Goal: Transaction & Acquisition: Purchase product/service

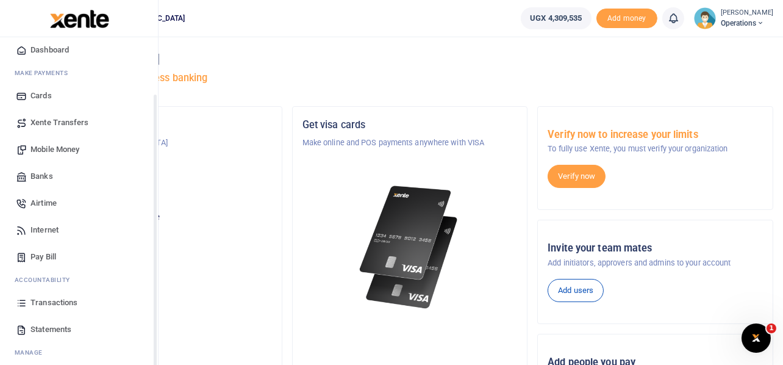
scroll to position [70, 0]
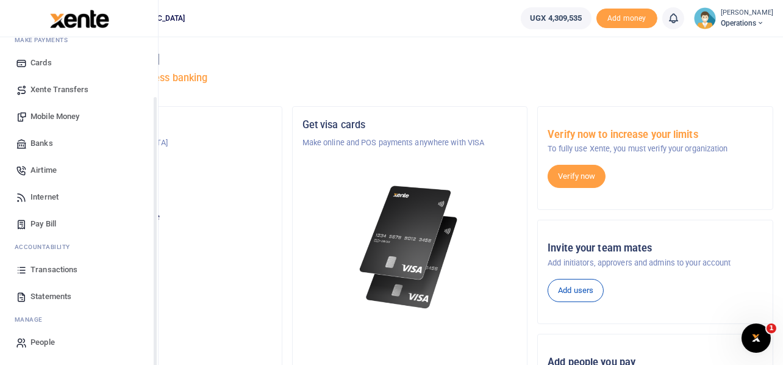
click at [51, 267] on span "Transactions" at bounding box center [53, 269] width 47 height 12
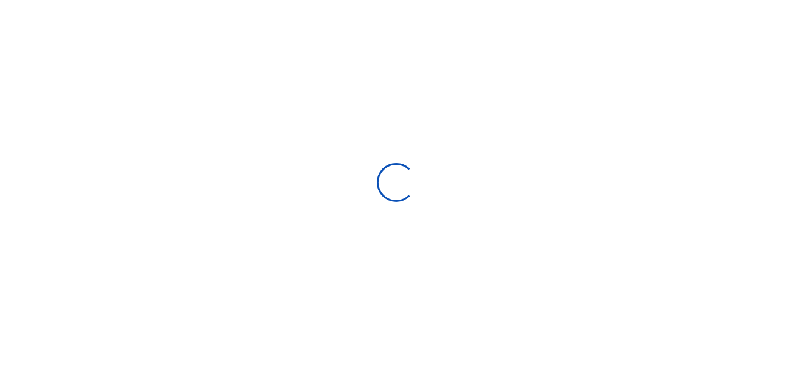
select select
type input "07/14/2025 - 08/12/2025"
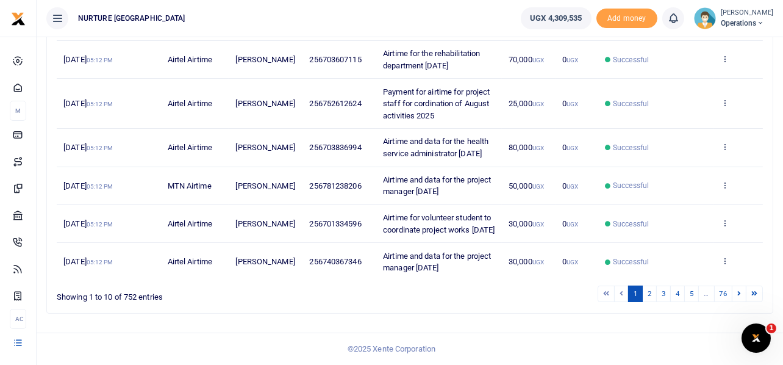
scroll to position [374, 0]
click at [646, 293] on link "2" at bounding box center [649, 293] width 15 height 16
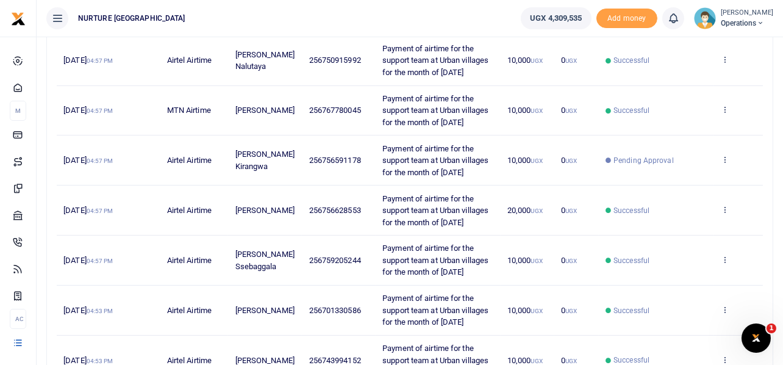
scroll to position [433, 0]
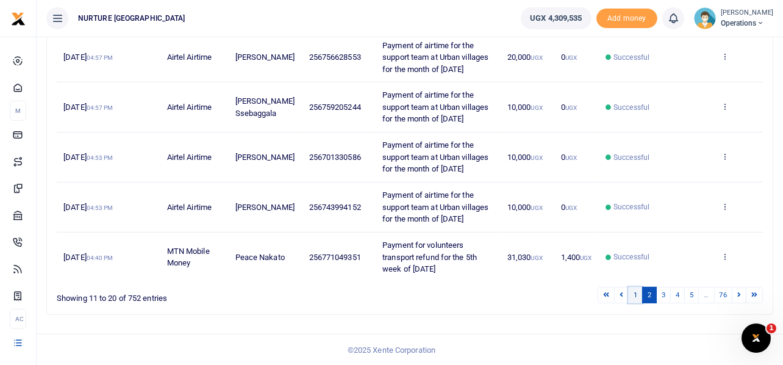
click at [633, 294] on link "1" at bounding box center [635, 295] width 15 height 16
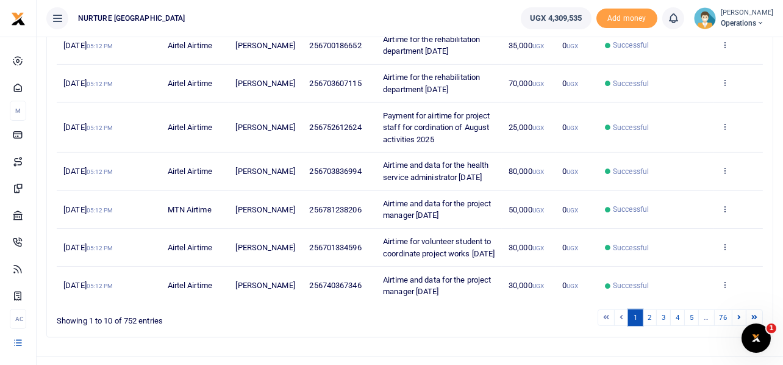
scroll to position [374, 0]
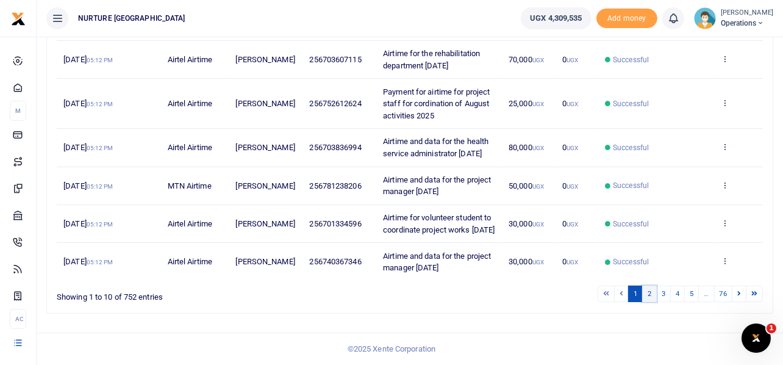
click at [651, 291] on link "2" at bounding box center [649, 293] width 15 height 16
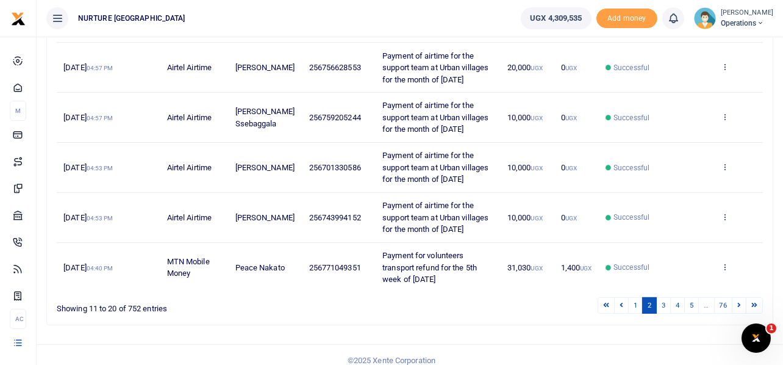
scroll to position [433, 0]
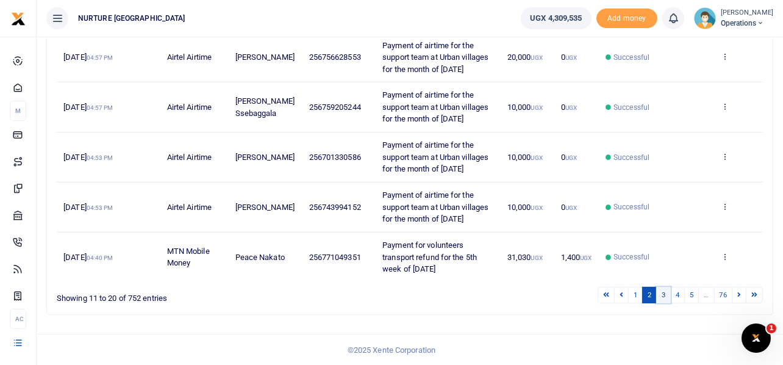
click at [665, 293] on link "3" at bounding box center [663, 295] width 15 height 16
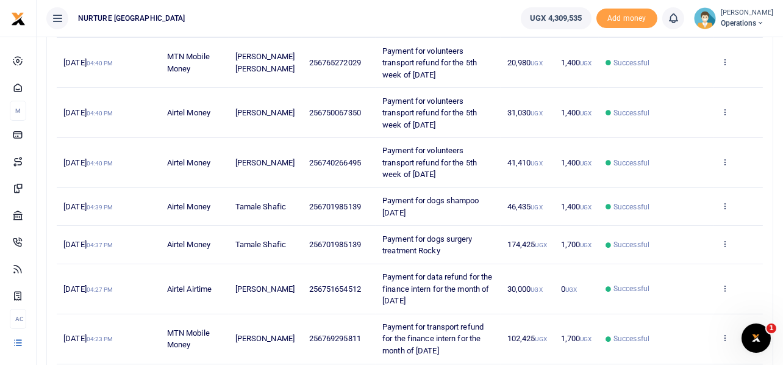
scroll to position [421, 0]
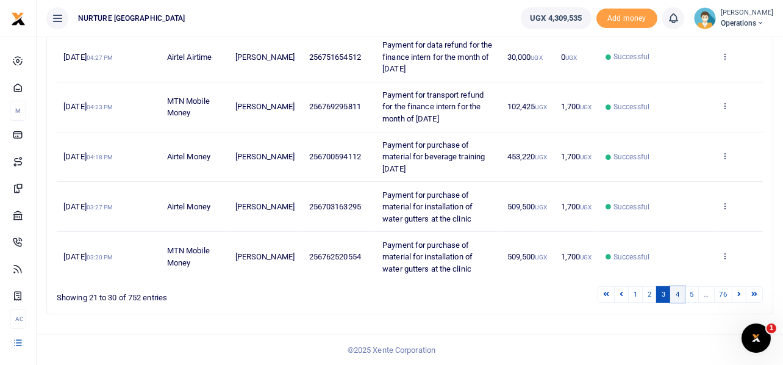
click at [679, 295] on link "4" at bounding box center [677, 294] width 15 height 16
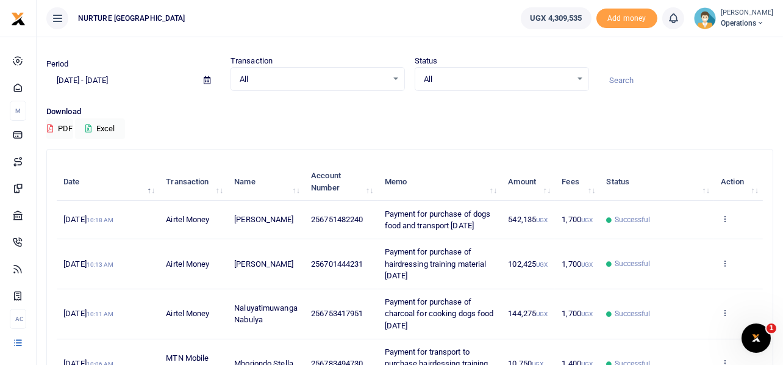
scroll to position [426, 0]
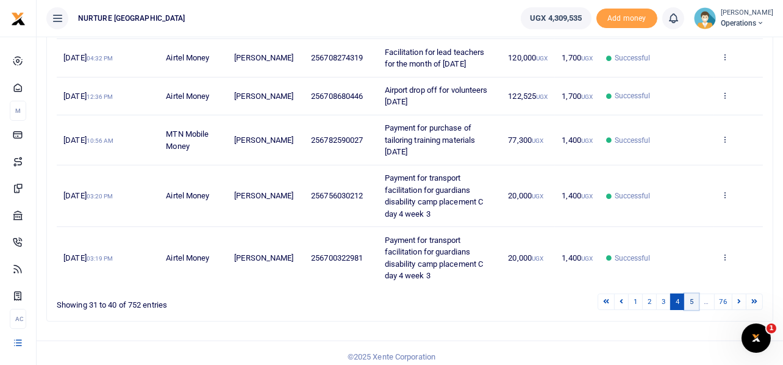
click at [694, 310] on link "5" at bounding box center [691, 301] width 15 height 16
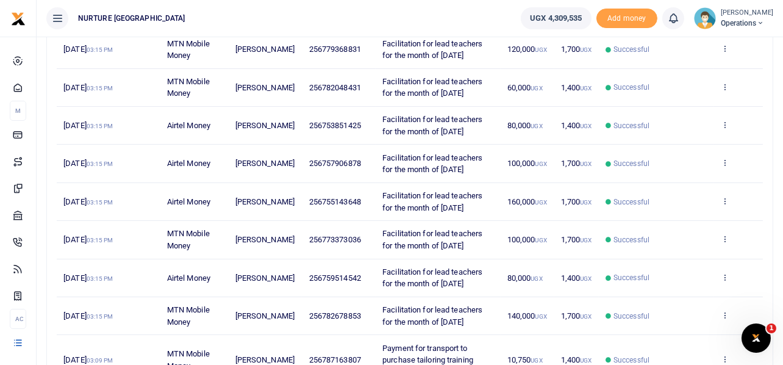
scroll to position [350, 0]
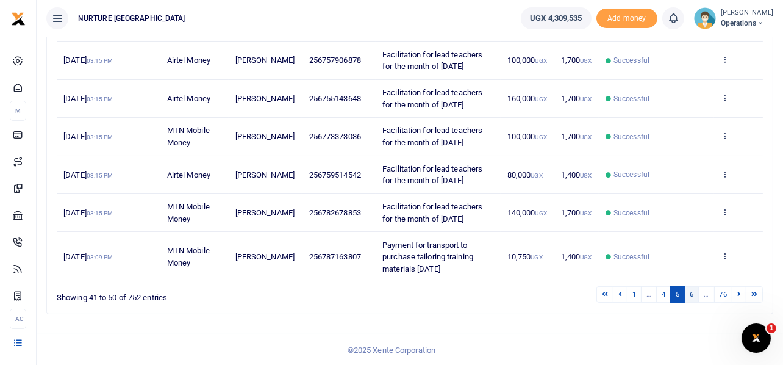
click at [691, 299] on link "6" at bounding box center [691, 294] width 15 height 16
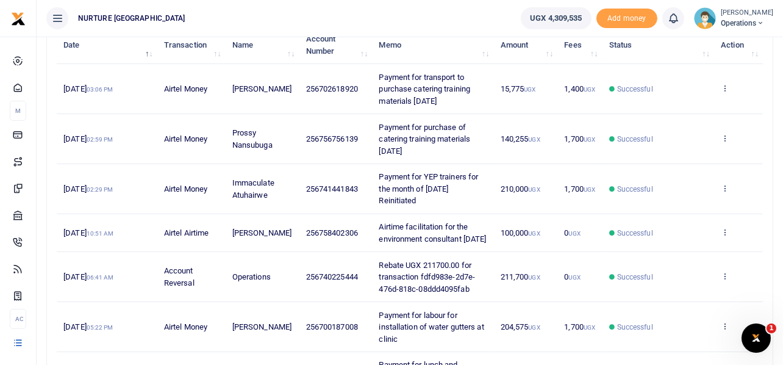
scroll to position [410, 0]
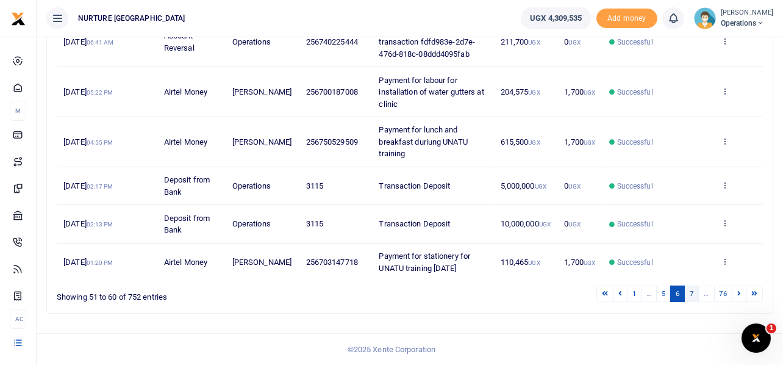
click at [694, 295] on link "7" at bounding box center [691, 293] width 15 height 16
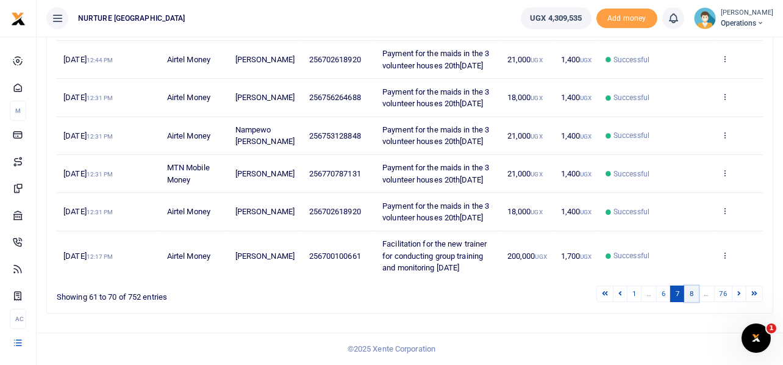
scroll to position [433, 0]
click at [666, 290] on link "6" at bounding box center [663, 293] width 15 height 16
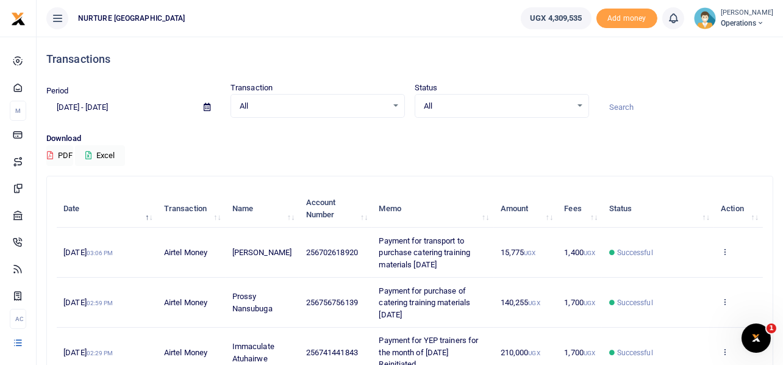
scroll to position [410, 0]
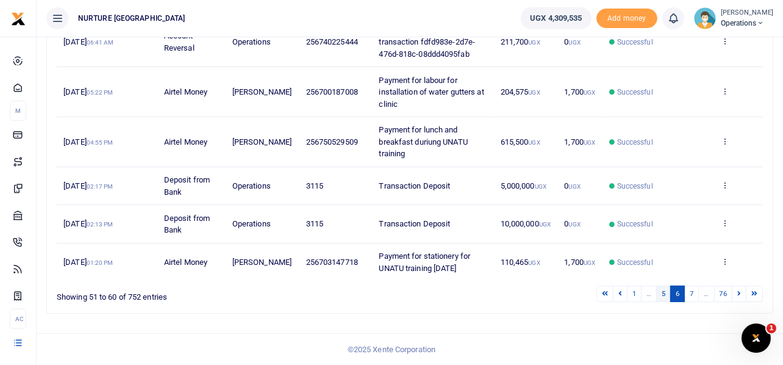
click at [660, 294] on link "5" at bounding box center [663, 293] width 15 height 16
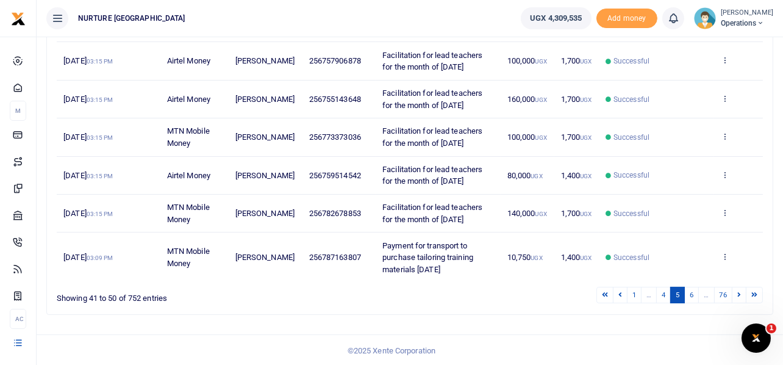
scroll to position [350, 0]
click at [660, 294] on link "4" at bounding box center [663, 294] width 15 height 16
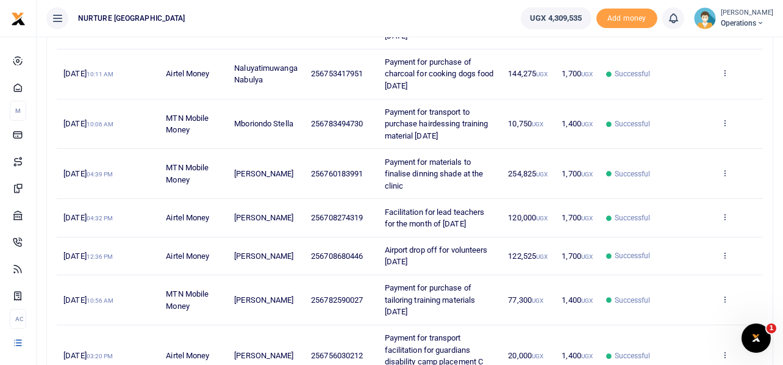
scroll to position [262, 0]
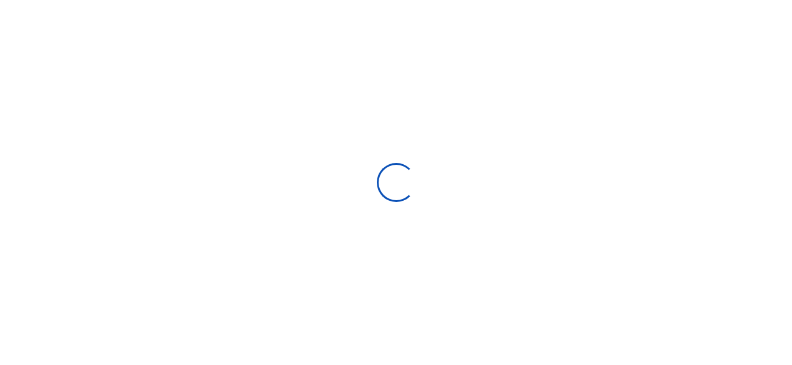
type input "07/14/2025 - 08/12/2025"
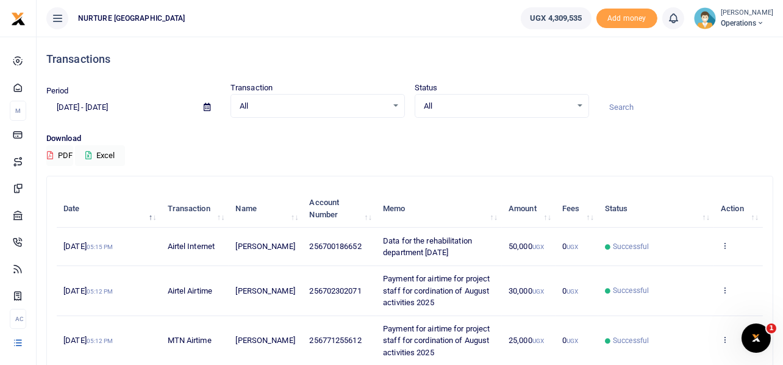
click at [740, 102] on input at bounding box center [686, 107] width 174 height 21
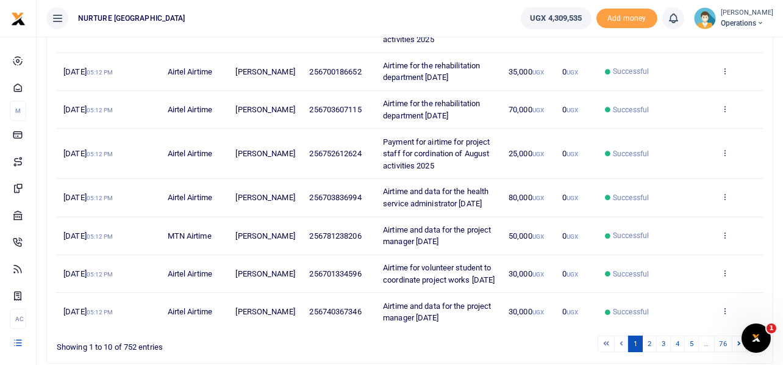
scroll to position [374, 0]
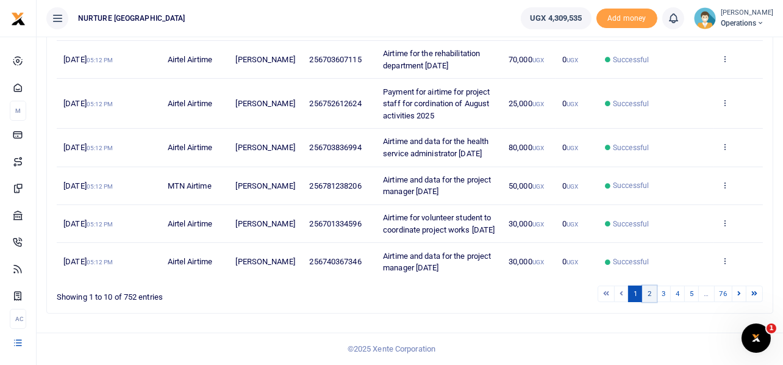
click at [652, 291] on link "2" at bounding box center [649, 293] width 15 height 16
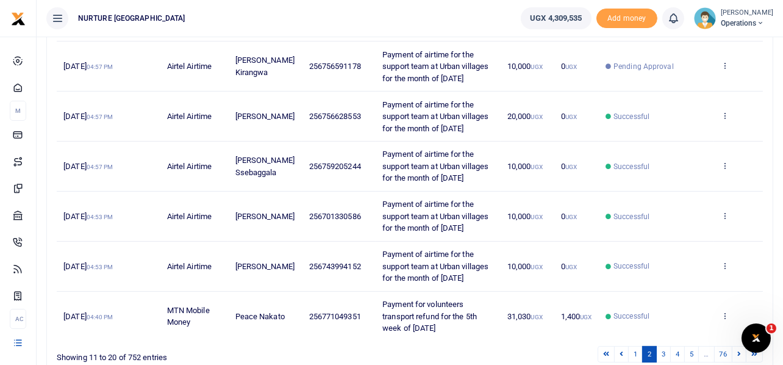
scroll to position [433, 0]
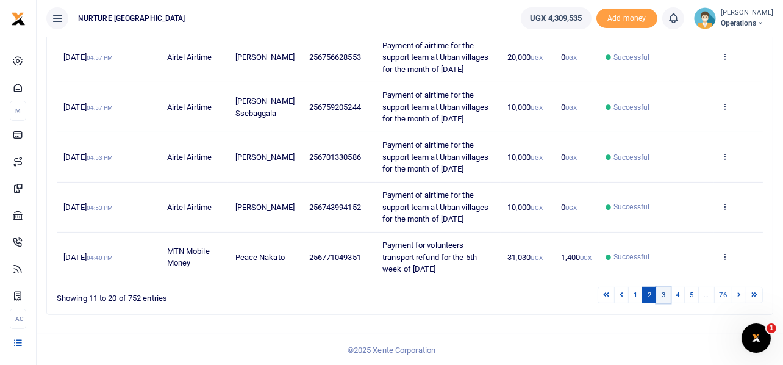
click at [662, 293] on link "3" at bounding box center [663, 295] width 15 height 16
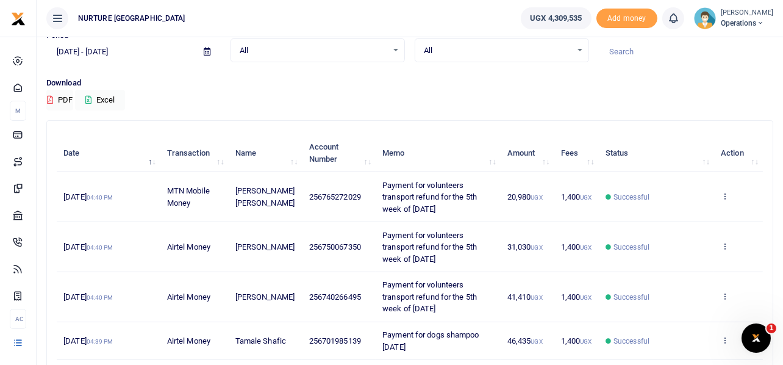
scroll to position [421, 0]
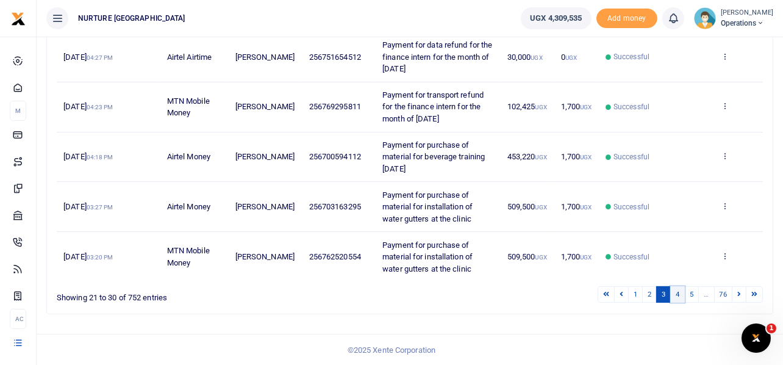
click at [675, 293] on link "4" at bounding box center [677, 294] width 15 height 16
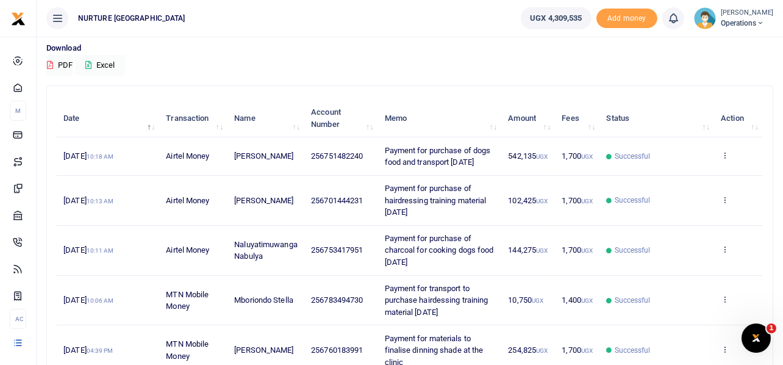
scroll to position [444, 0]
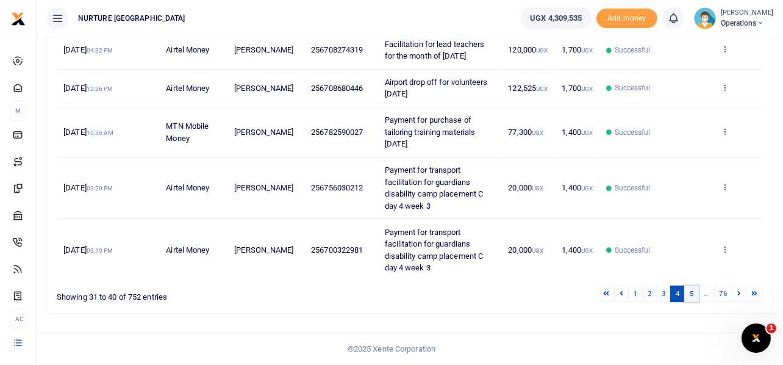
click at [691, 290] on link "5" at bounding box center [691, 293] width 15 height 16
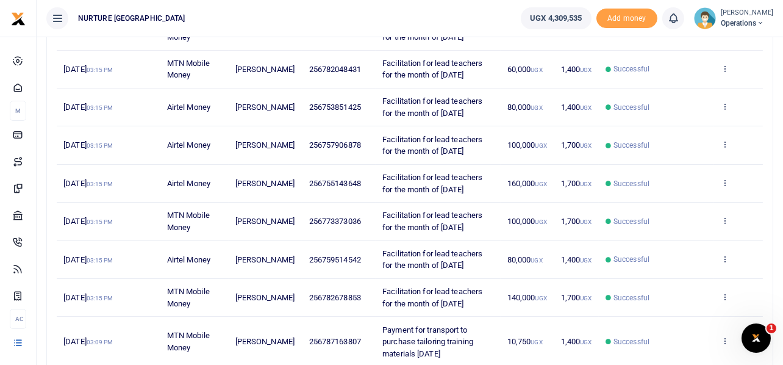
scroll to position [350, 0]
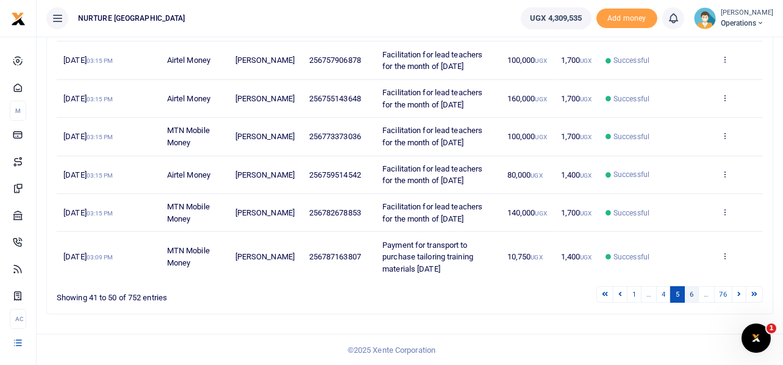
click at [694, 291] on link "6" at bounding box center [691, 294] width 15 height 16
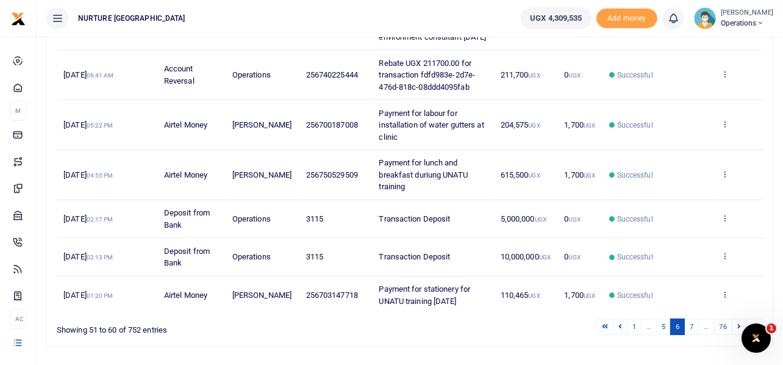
scroll to position [410, 0]
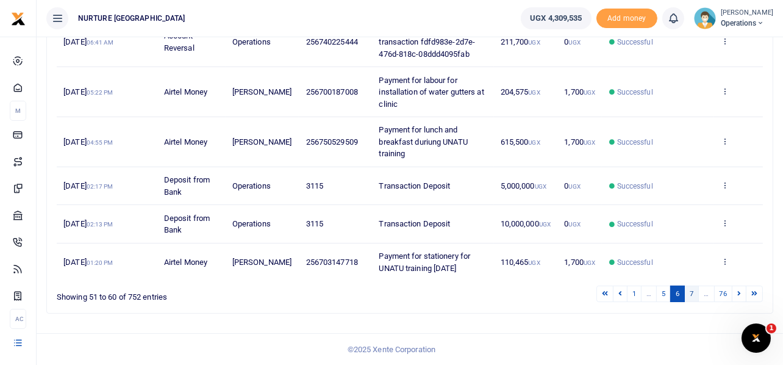
click at [692, 290] on link "7" at bounding box center [691, 293] width 15 height 16
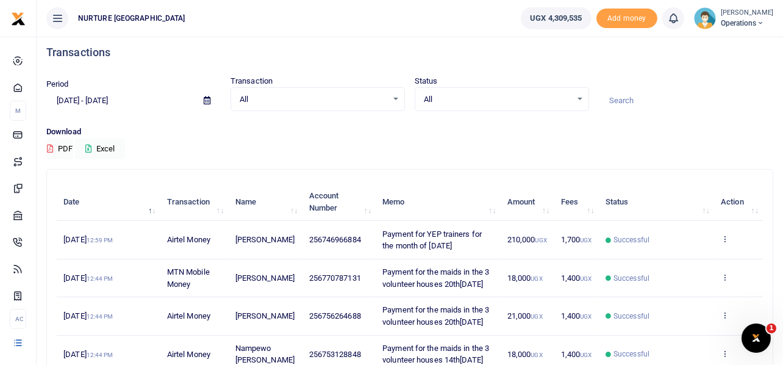
scroll to position [0, 0]
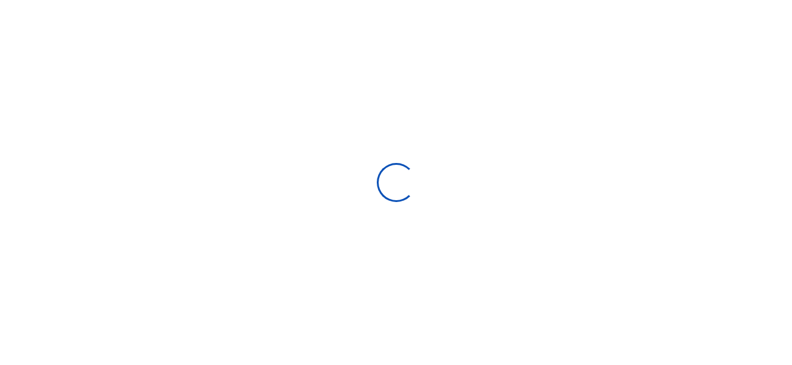
type input "[DATE] - [DATE]"
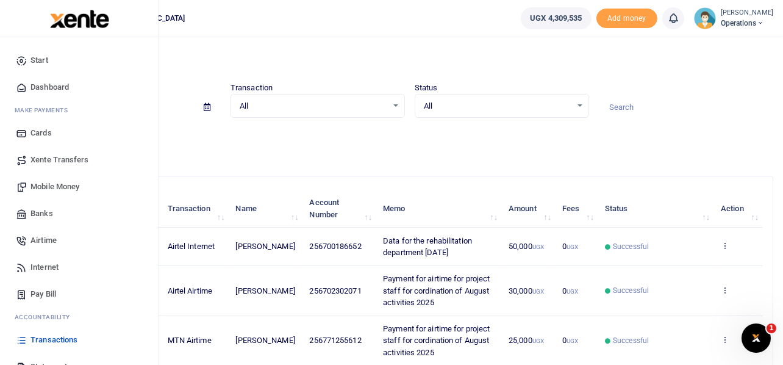
click at [51, 186] on span "Mobile Money" at bounding box center [54, 186] width 49 height 12
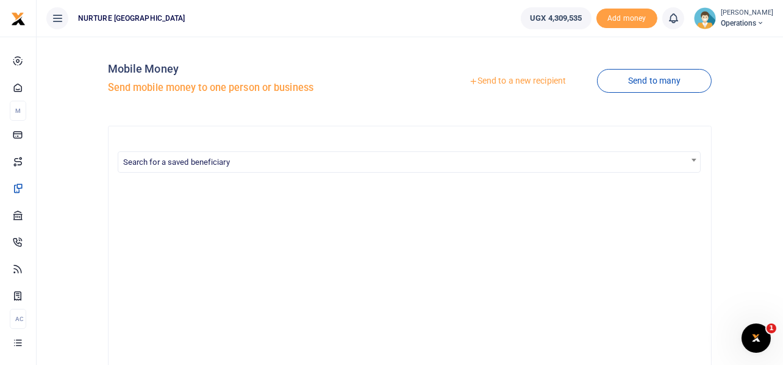
click at [532, 79] on link "Send to a new recipient" at bounding box center [517, 81] width 159 height 22
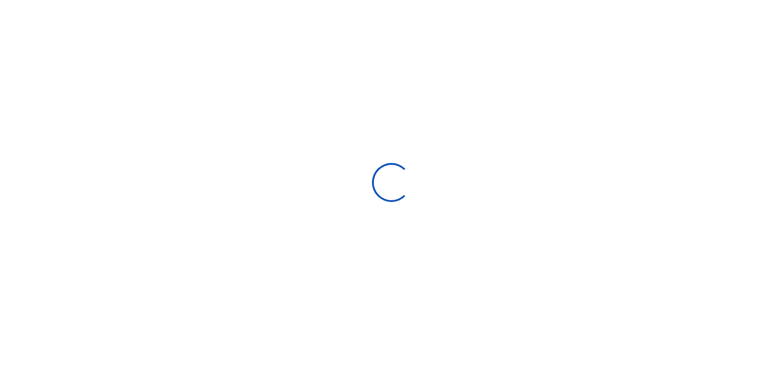
select select
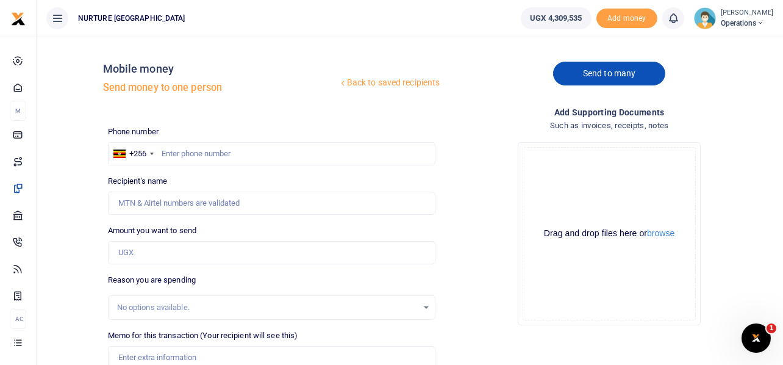
click at [628, 72] on link "Send to many" at bounding box center [609, 74] width 112 height 24
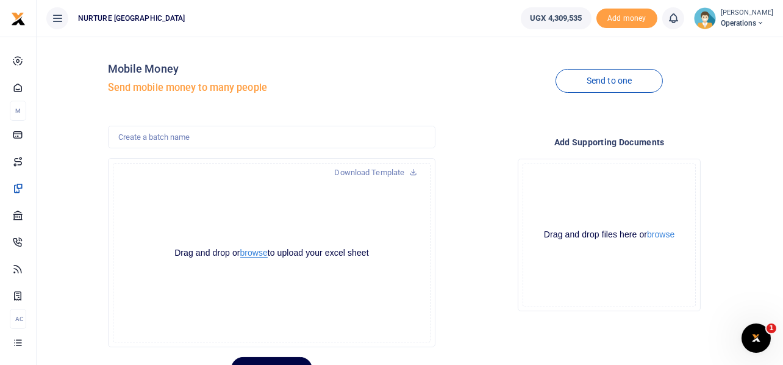
click at [248, 251] on button "browse" at bounding box center [253, 252] width 27 height 9
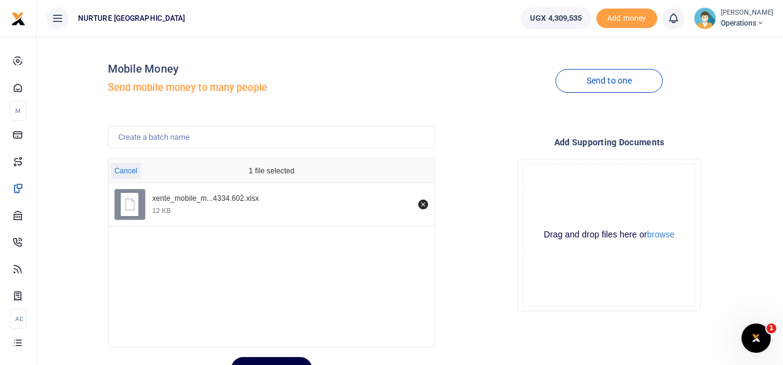
scroll to position [57, 0]
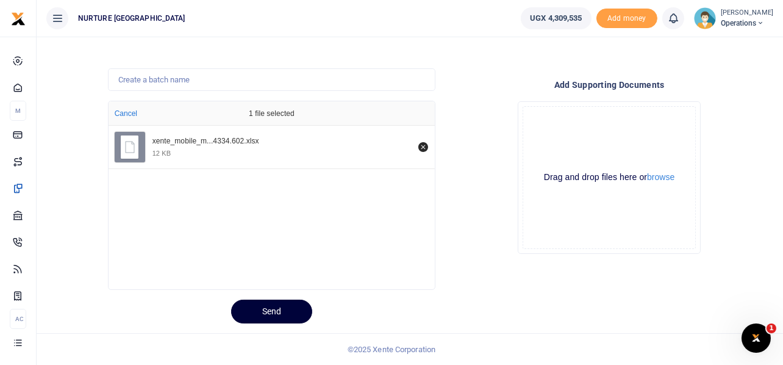
click at [256, 308] on button "Send" at bounding box center [271, 311] width 81 height 24
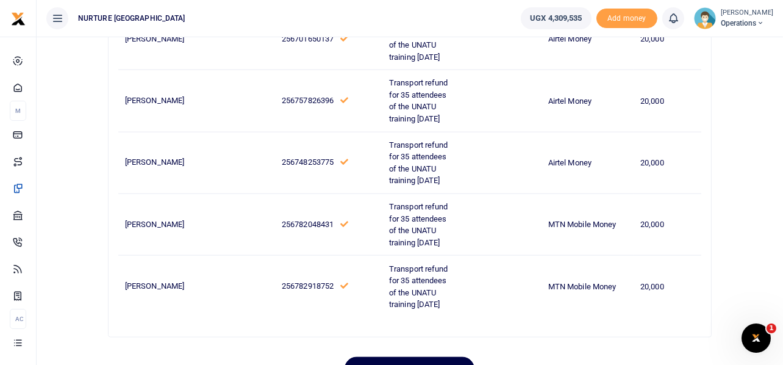
scroll to position [2198, 0]
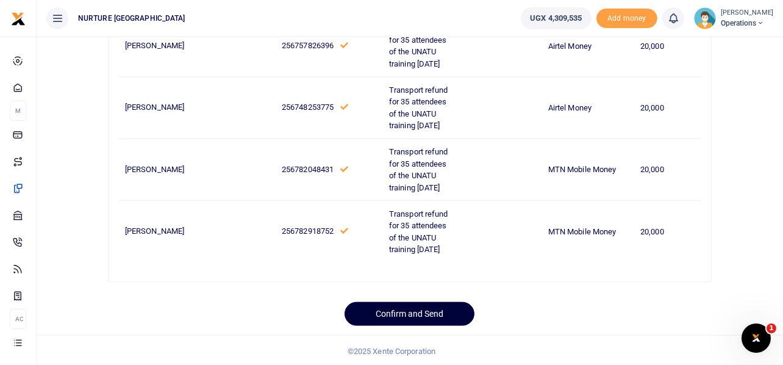
click at [418, 312] on button "Confirm and Send" at bounding box center [409, 314] width 130 height 24
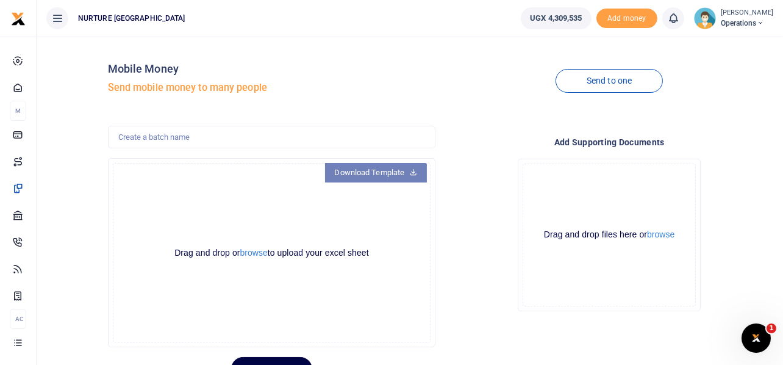
click at [392, 168] on link "Download Template" at bounding box center [376, 173] width 102 height 20
click at [257, 251] on button "browse" at bounding box center [253, 252] width 27 height 9
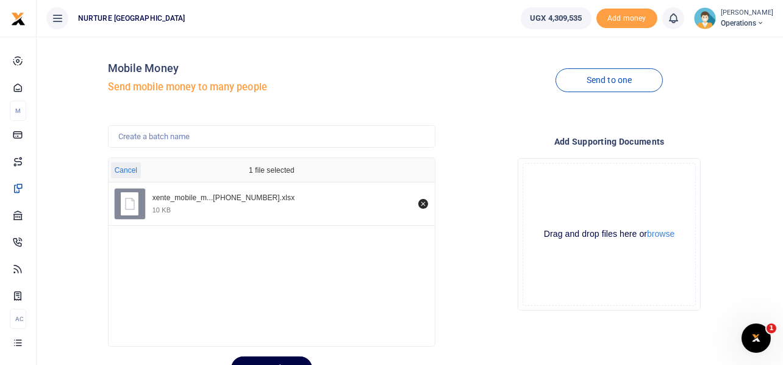
scroll to position [57, 0]
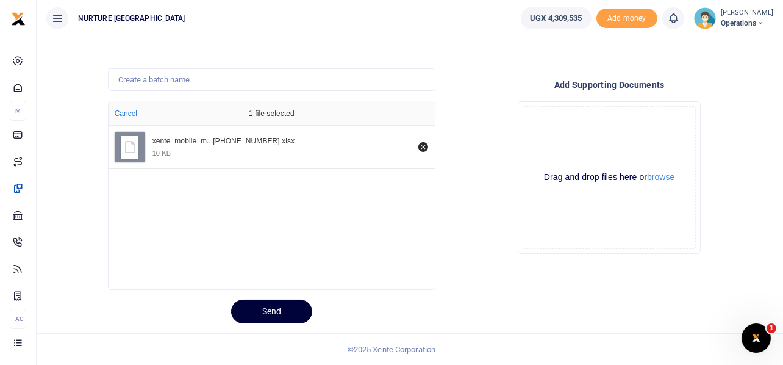
click at [249, 304] on button "Send" at bounding box center [271, 311] width 81 height 24
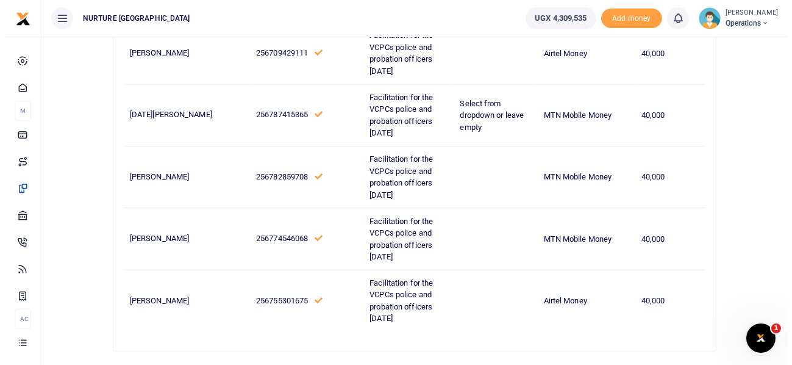
scroll to position [777, 0]
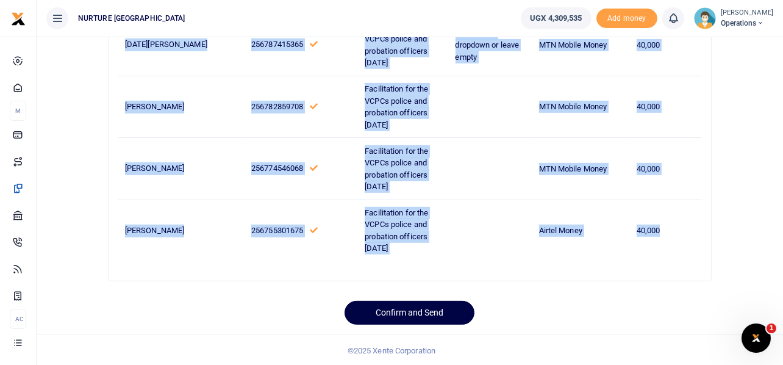
drag, startPoint x: 126, startPoint y: 202, endPoint x: 677, endPoint y: 227, distance: 552.3
copy tbody "[PERSON_NAME] 256706063329 Facilitation for the VCPCs police and probation offi…"
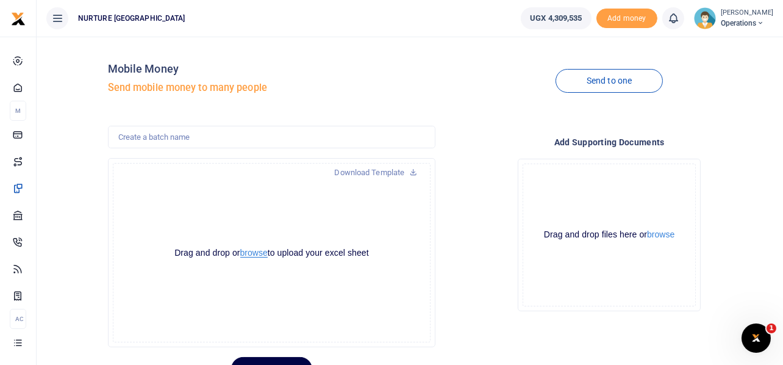
click at [257, 251] on button "browse" at bounding box center [253, 252] width 27 height 9
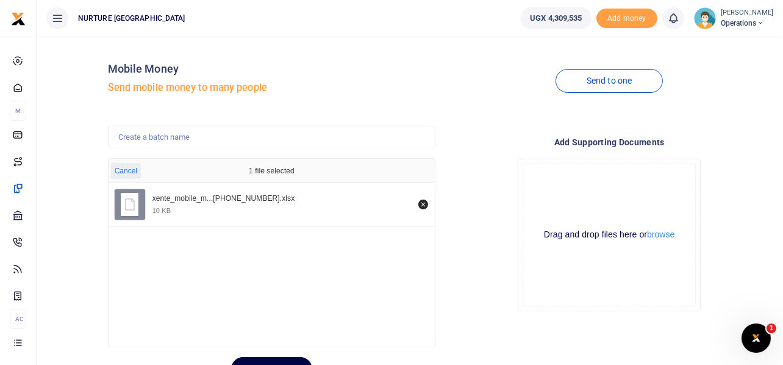
scroll to position [57, 0]
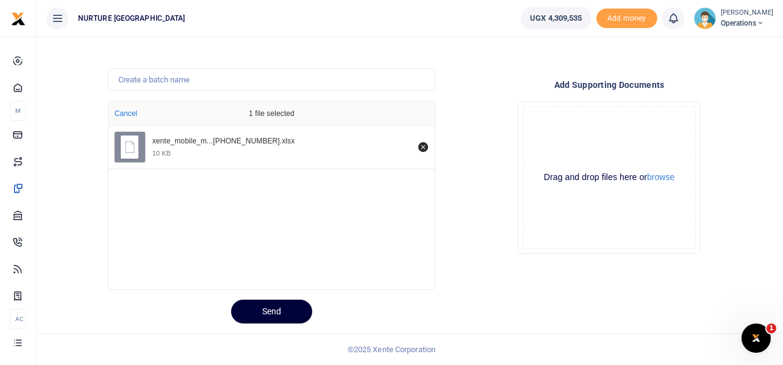
click at [276, 310] on button "Send" at bounding box center [271, 311] width 81 height 24
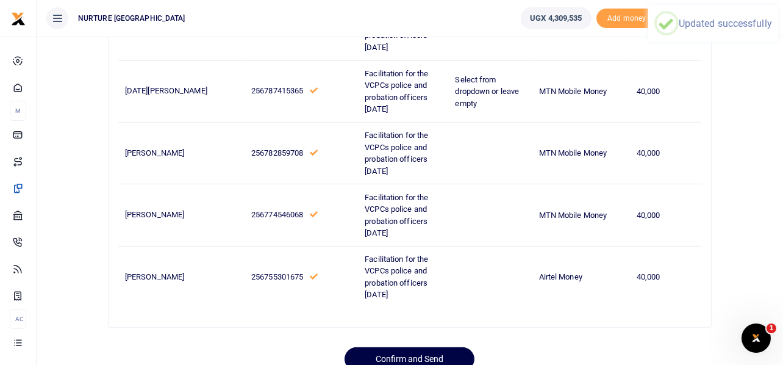
scroll to position [777, 0]
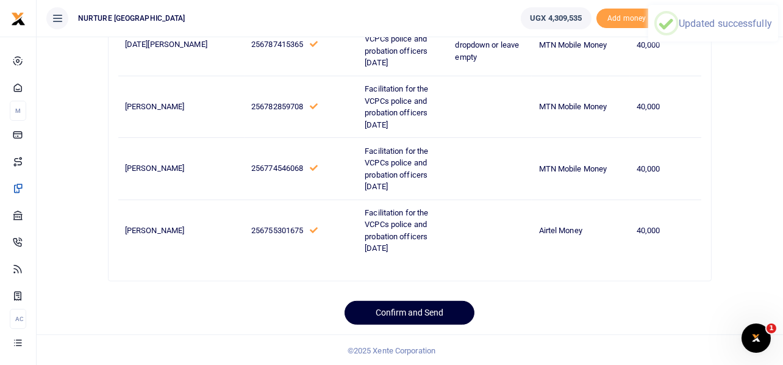
click at [433, 309] on button "Confirm and Send" at bounding box center [409, 313] width 130 height 24
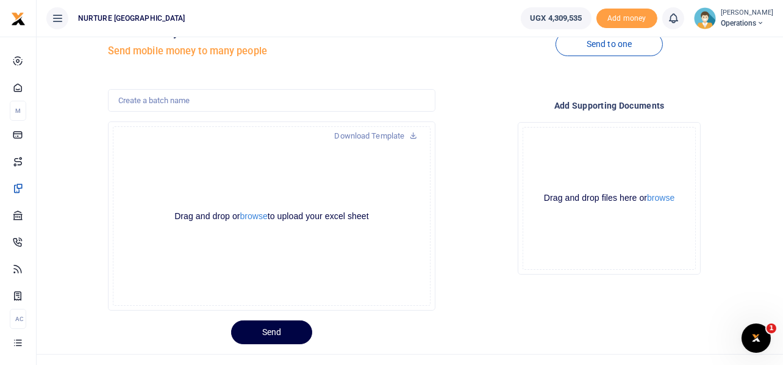
scroll to position [57, 0]
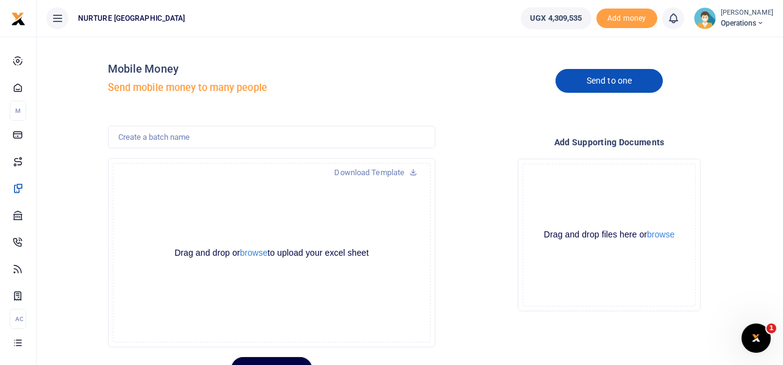
click at [601, 76] on link "Send to one" at bounding box center [608, 81] width 107 height 24
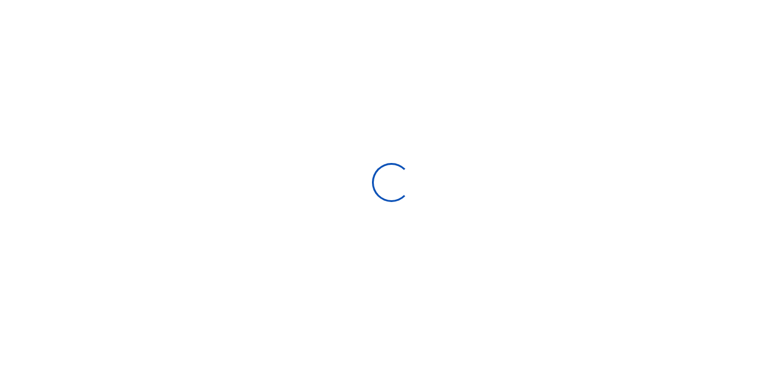
select select
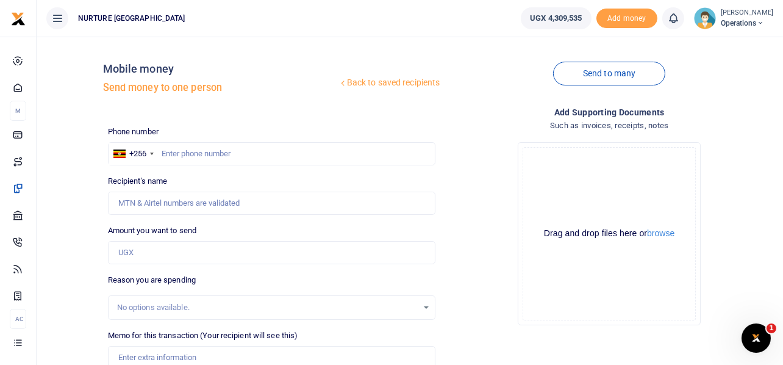
click at [457, 141] on div "Drop your files here Drag and drop files here or browse Powered by Uppy" at bounding box center [609, 233] width 328 height 202
click at [249, 151] on input "text" at bounding box center [272, 153] width 328 height 23
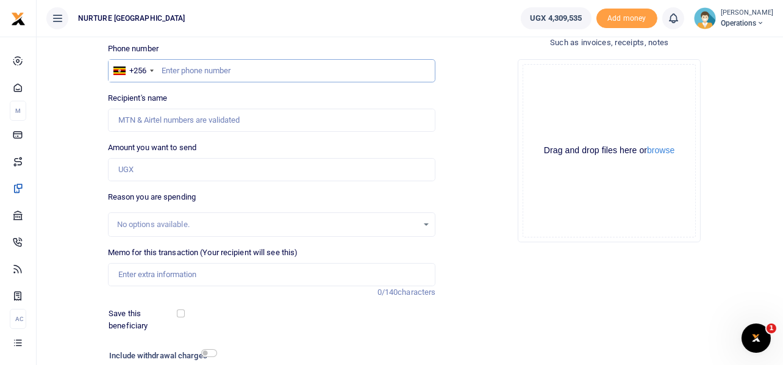
scroll to position [85, 0]
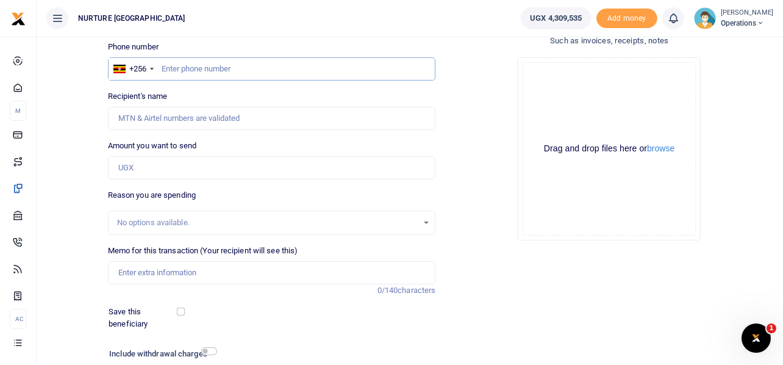
click at [214, 64] on input "text" at bounding box center [272, 68] width 328 height 23
type input "755340519"
click at [147, 170] on input "Amount you want to send" at bounding box center [272, 167] width 328 height 23
type input "[PERSON_NAME]"
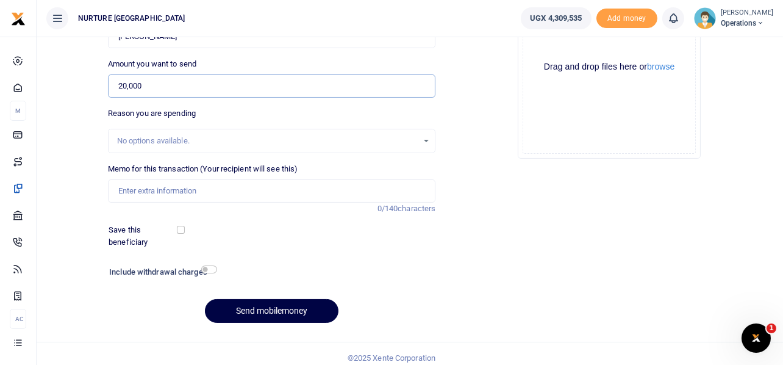
scroll to position [175, 0]
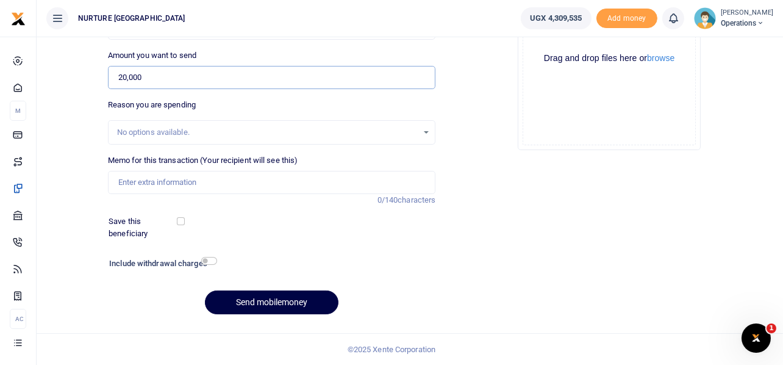
type input "20,000"
click at [191, 178] on input "Memo for this transaction (Your recipient will see this)" at bounding box center [272, 182] width 328 height 23
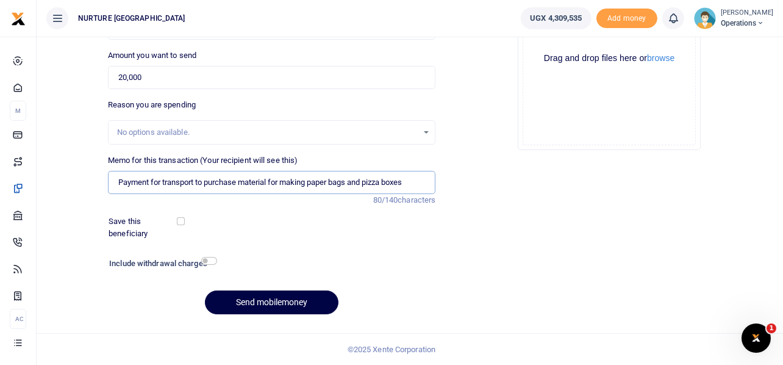
type input "Payment for transport to purchase material for making paper bags and pizza boxes"
click at [207, 262] on input "checkbox" at bounding box center [209, 261] width 16 height 8
checkbox input "true"
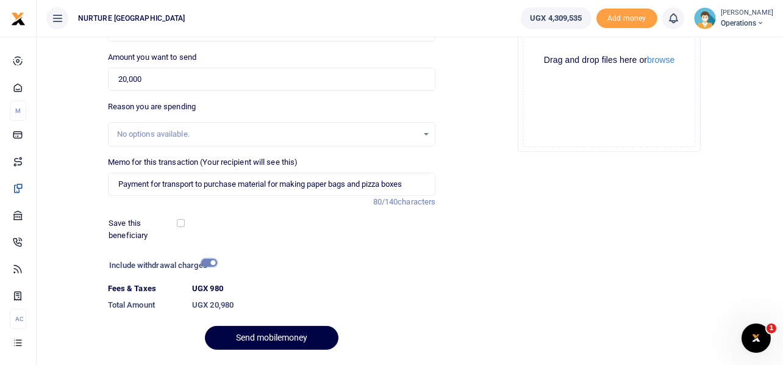
scroll to position [209, 0]
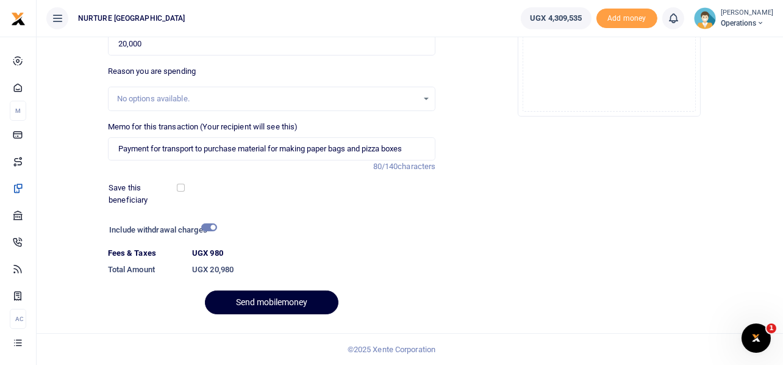
click at [290, 298] on button "Send mobilemoney" at bounding box center [272, 302] width 134 height 24
